Goal: Transaction & Acquisition: Download file/media

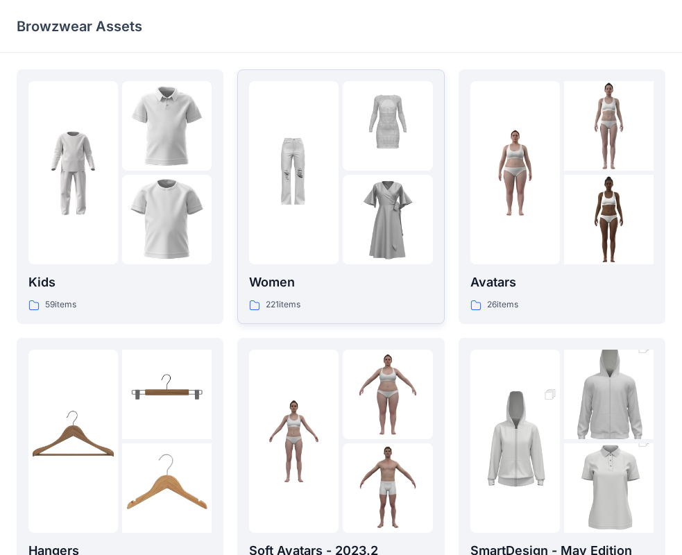
click at [381, 286] on p "Women" at bounding box center [340, 282] width 183 height 19
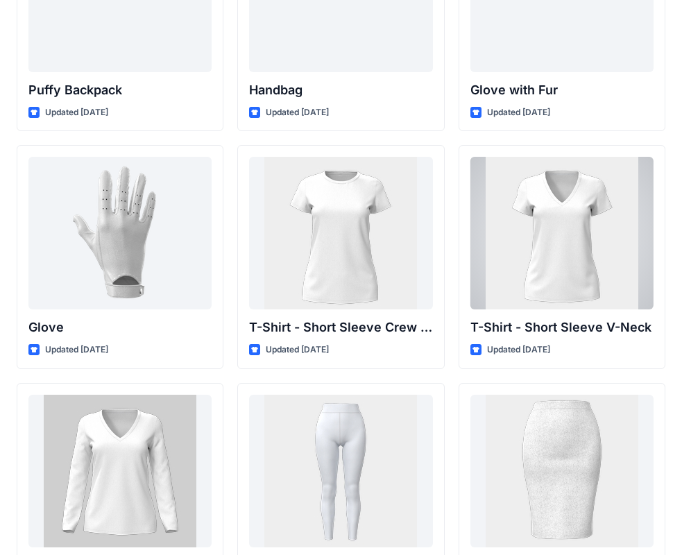
scroll to position [10920, 0]
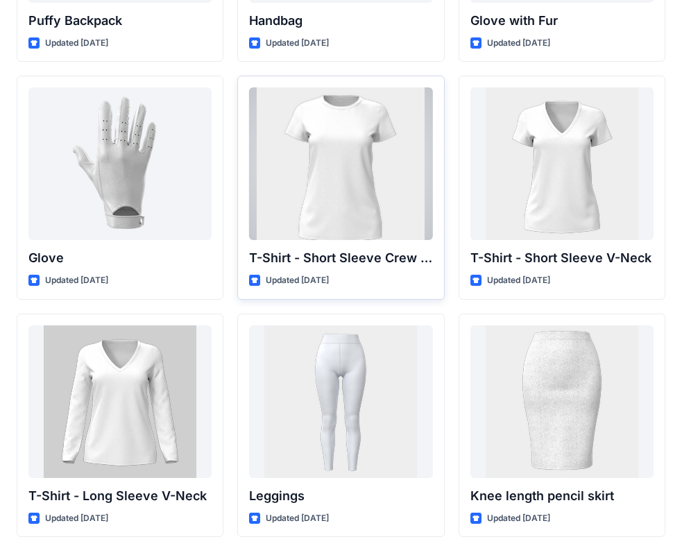
click at [336, 135] on div at bounding box center [340, 163] width 183 height 153
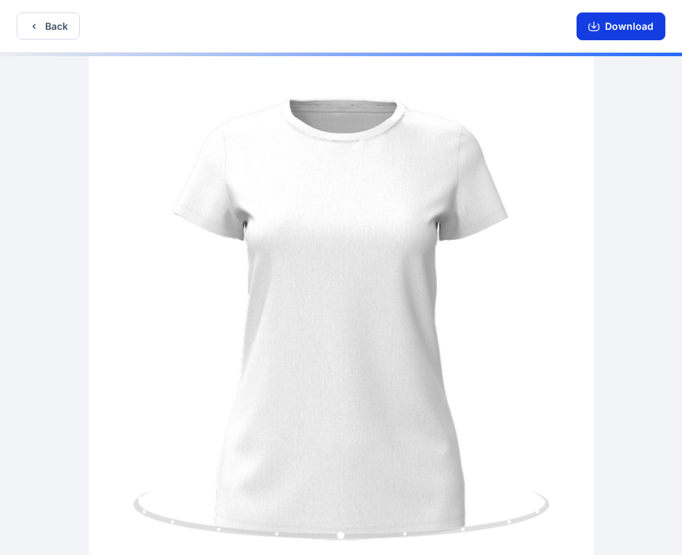
click at [628, 24] on button "Download" at bounding box center [620, 26] width 89 height 28
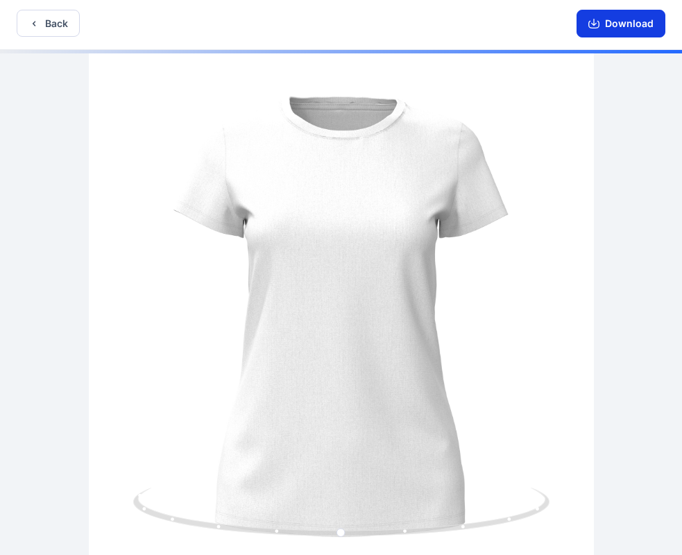
click at [600, 17] on button "Download" at bounding box center [620, 24] width 89 height 28
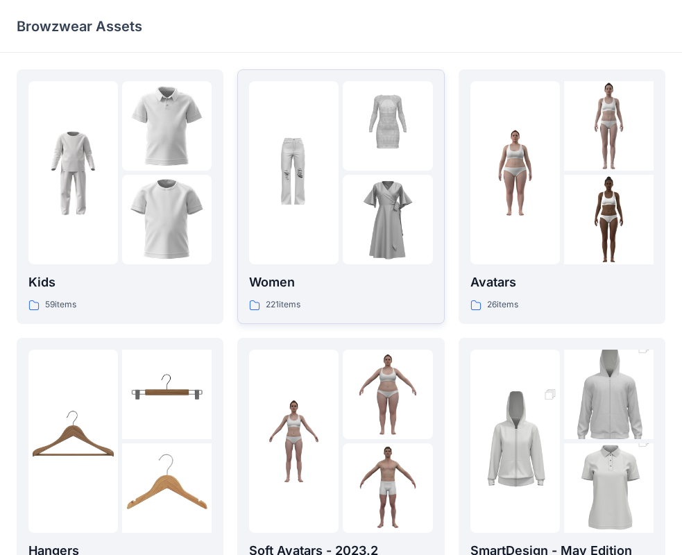
click at [314, 248] on div at bounding box center [293, 172] width 89 height 183
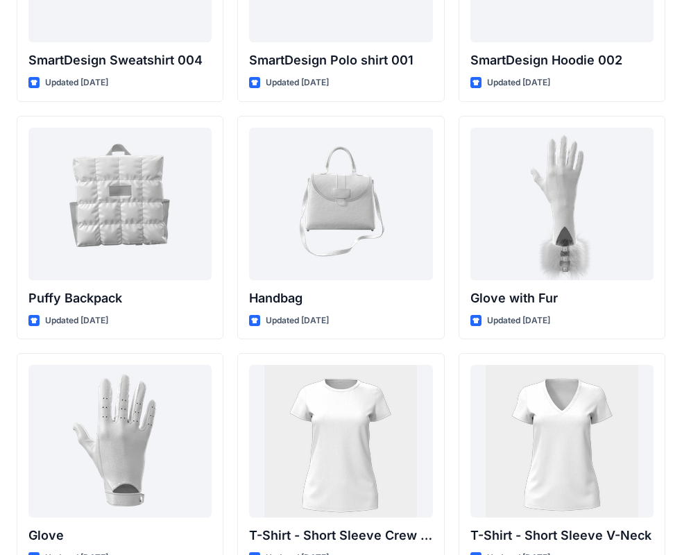
scroll to position [10850, 0]
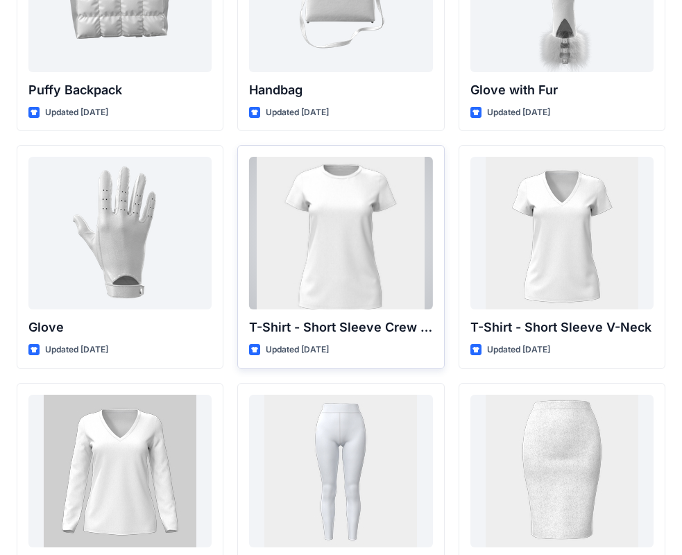
click at [358, 252] on div at bounding box center [340, 233] width 183 height 153
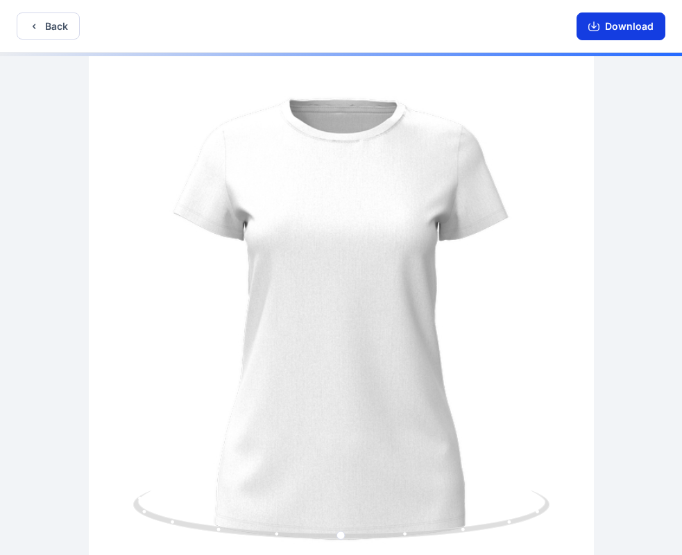
click at [648, 23] on button "Download" at bounding box center [620, 26] width 89 height 28
click at [647, 18] on button "Download" at bounding box center [620, 26] width 89 height 28
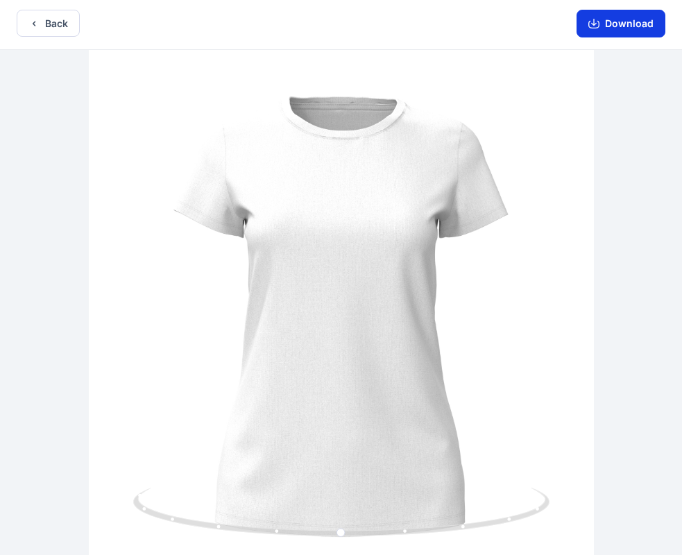
click at [594, 24] on icon "button" at bounding box center [594, 22] width 6 height 7
